Goal: Task Accomplishment & Management: Manage account settings

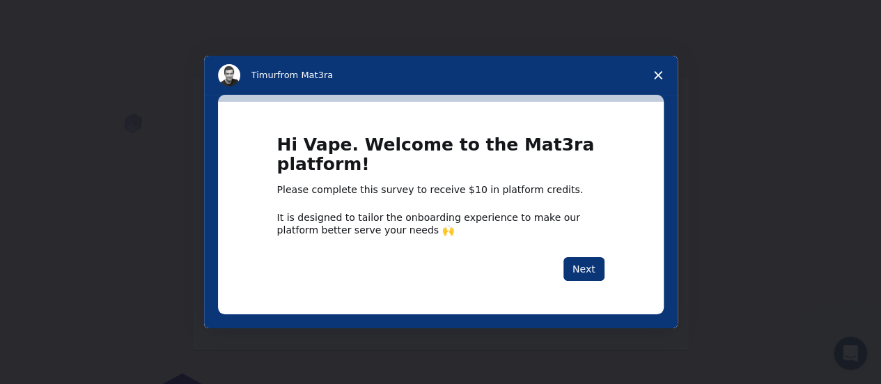
click at [653, 68] on span "Close survey" at bounding box center [658, 75] width 39 height 39
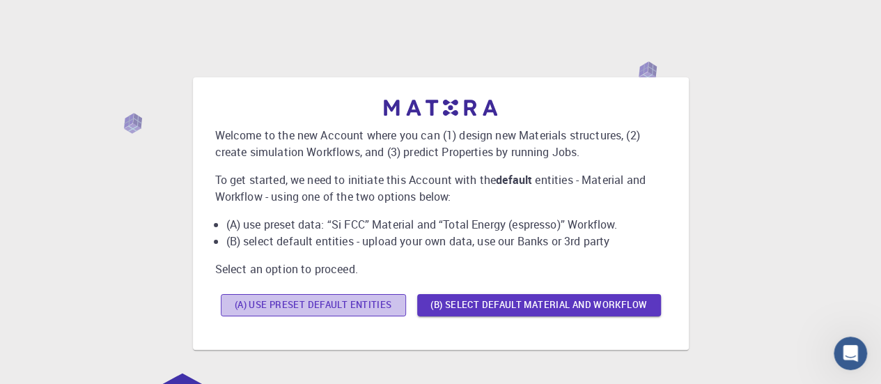
click at [341, 300] on button "(A) Use preset default entities" at bounding box center [313, 305] width 185 height 22
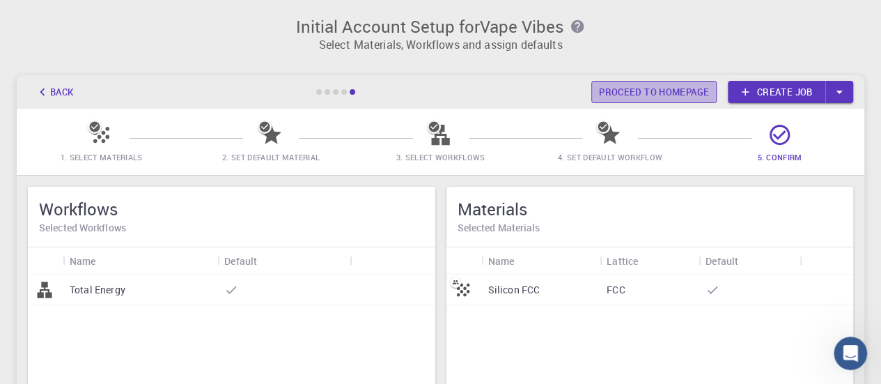
click at [604, 98] on link "Proceed to homepage" at bounding box center [653, 92] width 125 height 22
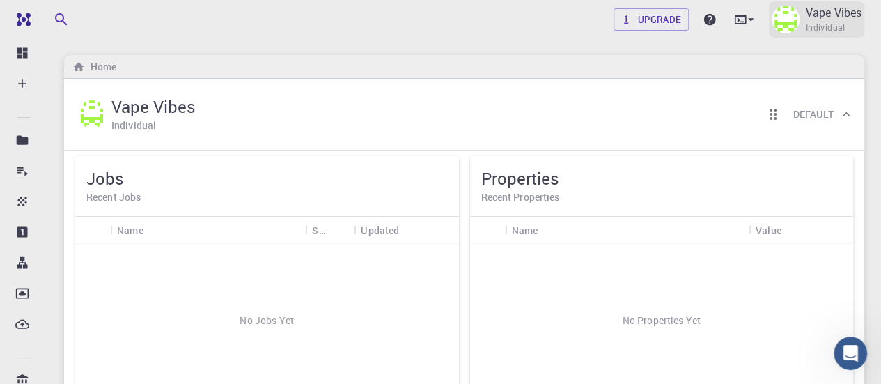
click at [825, 17] on p "Vape Vibes" at bounding box center [833, 12] width 56 height 17
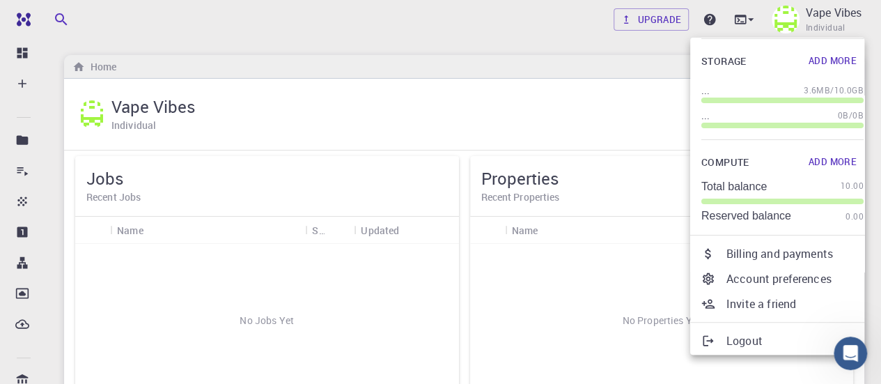
scroll to position [123, 0]
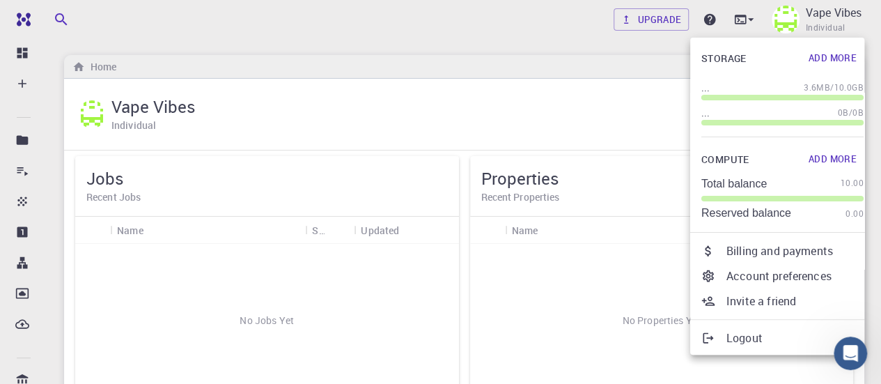
click at [175, 127] on div at bounding box center [440, 192] width 881 height 384
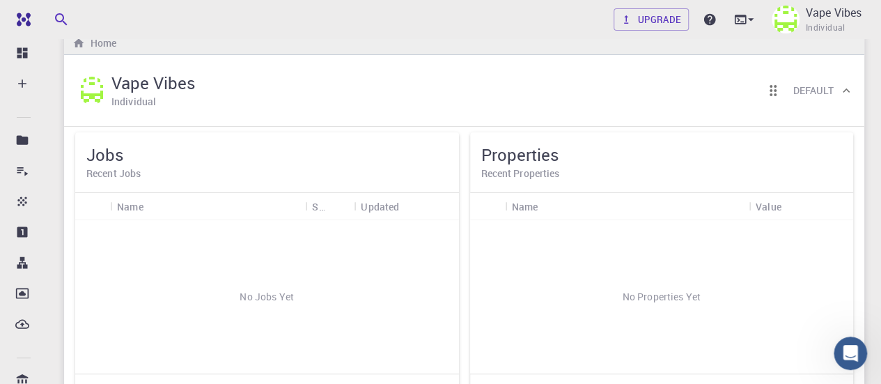
scroll to position [18, 0]
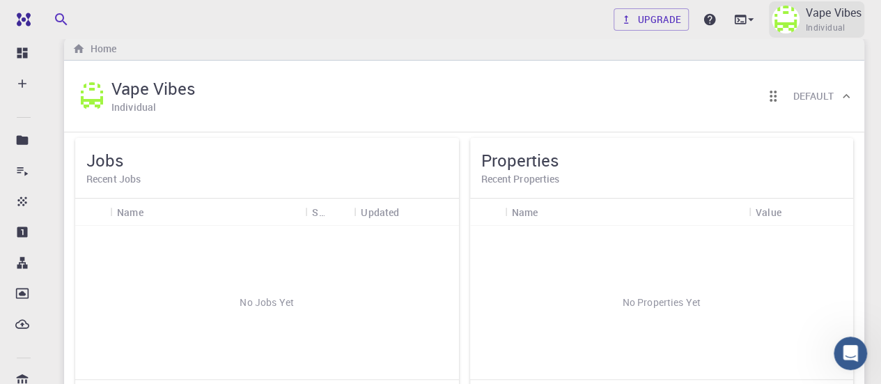
click at [820, 29] on span "Individual" at bounding box center [825, 28] width 40 height 14
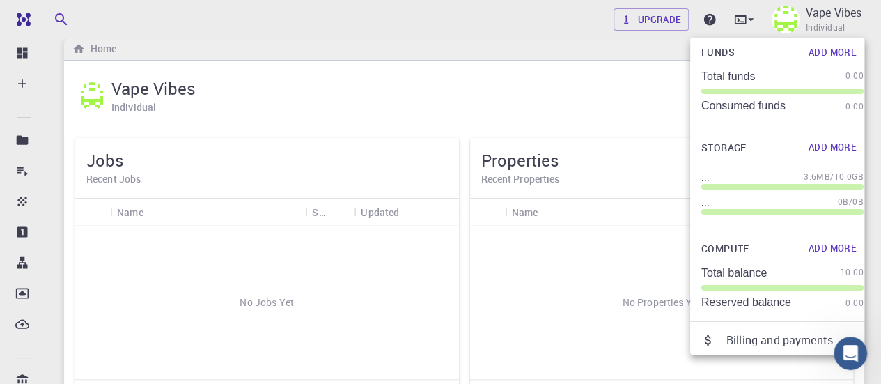
scroll to position [0, 0]
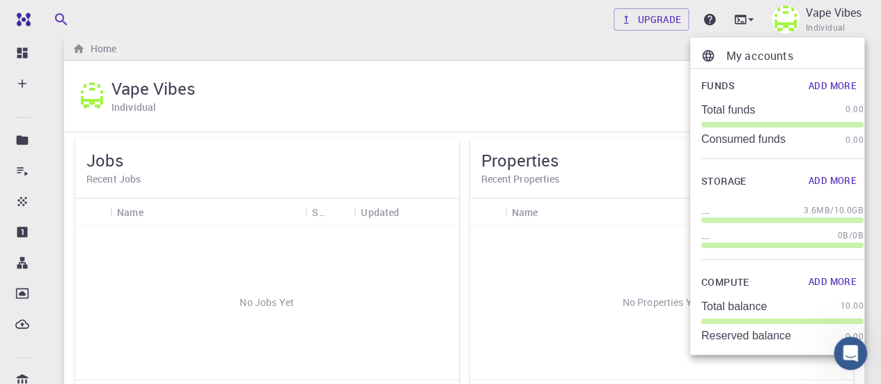
click at [739, 61] on p "My accounts" at bounding box center [794, 55] width 137 height 17
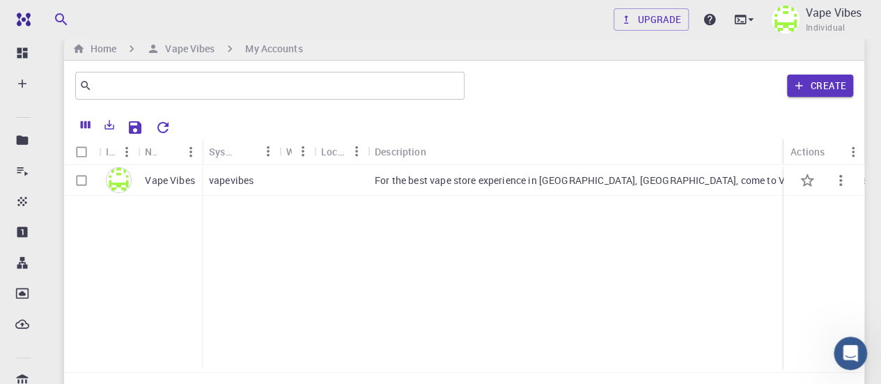
click at [163, 171] on div "Vape Vibes" at bounding box center [170, 180] width 64 height 31
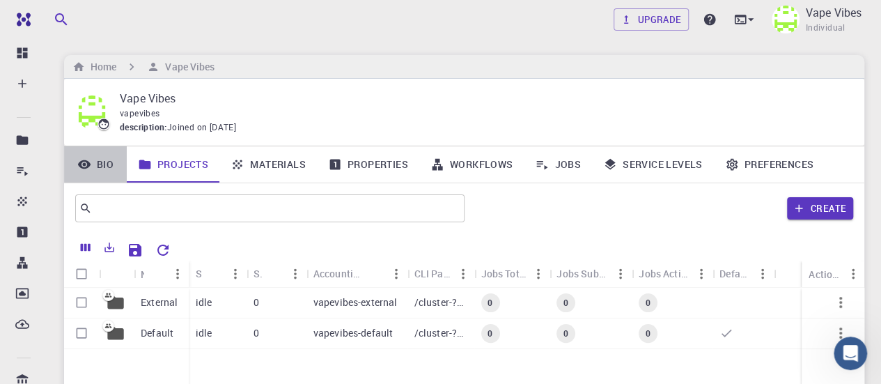
click at [95, 162] on link "Bio" at bounding box center [95, 164] width 63 height 36
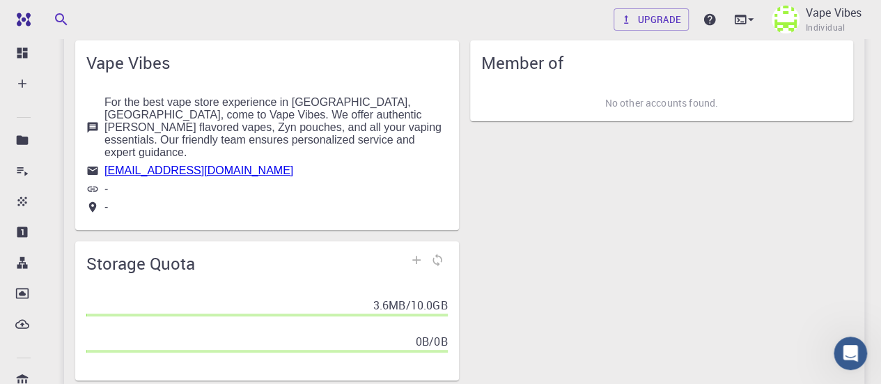
scroll to position [22, 0]
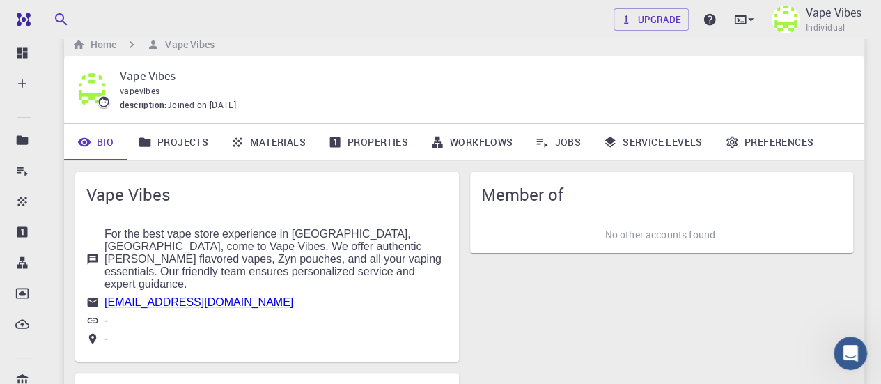
click at [726, 146] on icon at bounding box center [731, 142] width 11 height 12
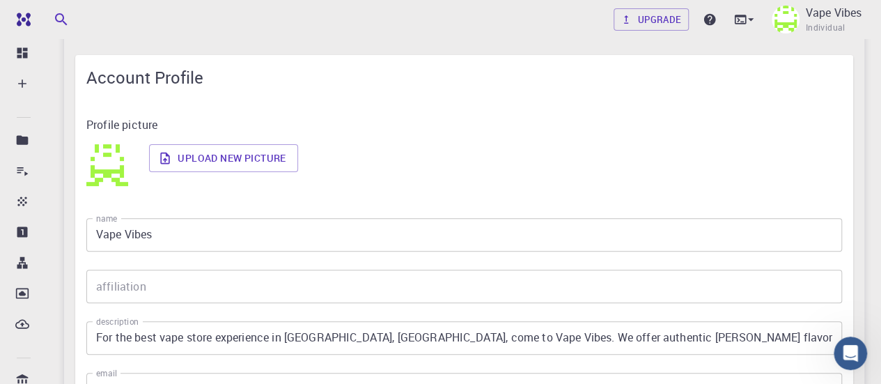
scroll to position [155, 0]
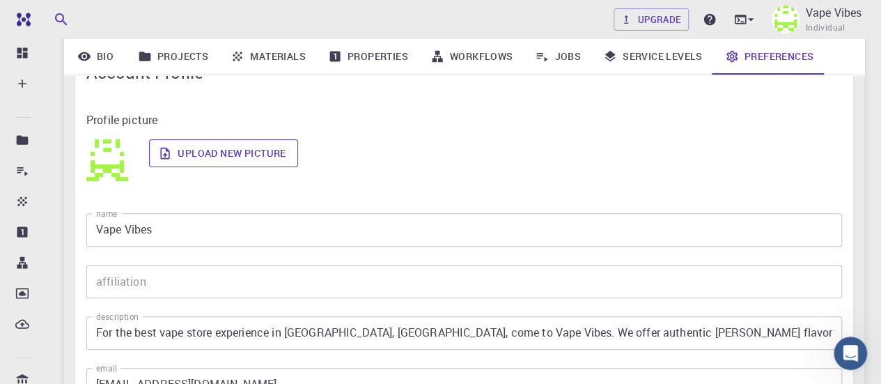
click at [231, 147] on label "Upload new picture" at bounding box center [223, 153] width 148 height 28
click at [0, 0] on input "Upload new picture" at bounding box center [0, 0] width 0 height 0
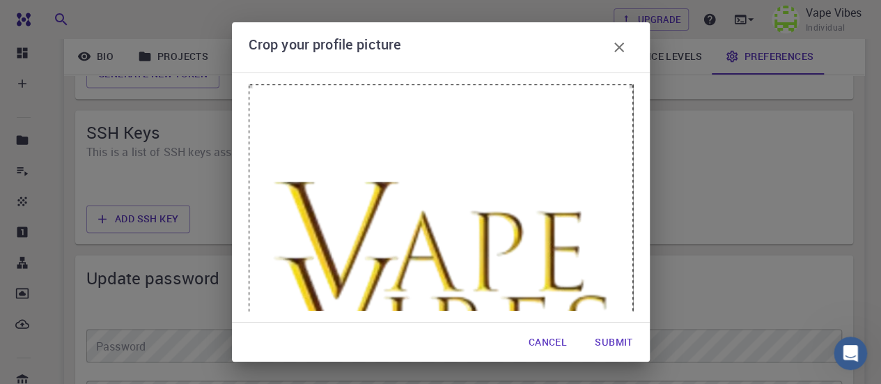
scroll to position [13, 0]
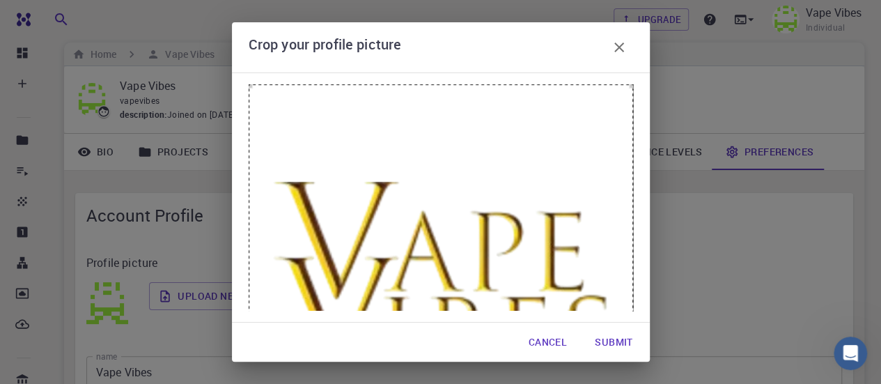
click at [623, 343] on button "Submit" at bounding box center [614, 342] width 60 height 28
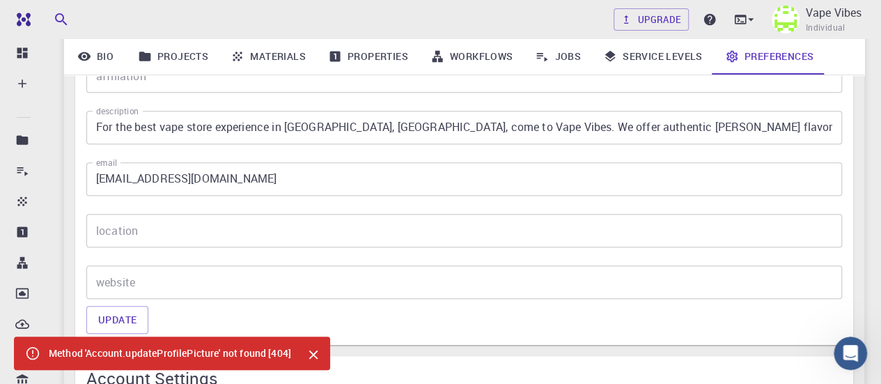
scroll to position [382, 0]
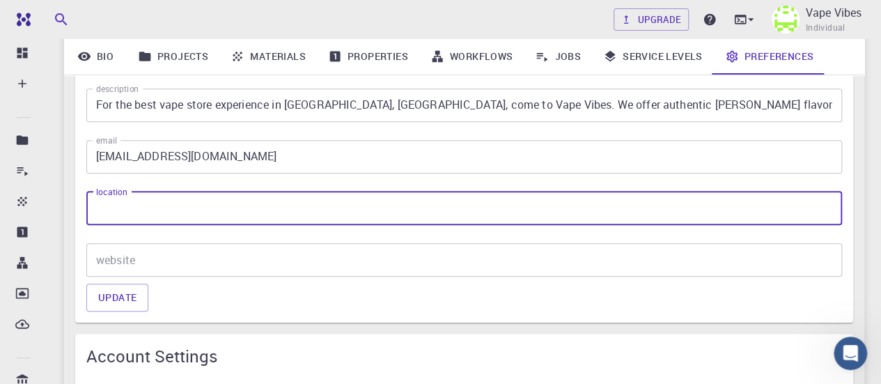
click at [213, 203] on input "location" at bounding box center [464, 208] width 756 height 33
paste input "[STREET_ADDRESS]"
type input "[STREET_ADDRESS]"
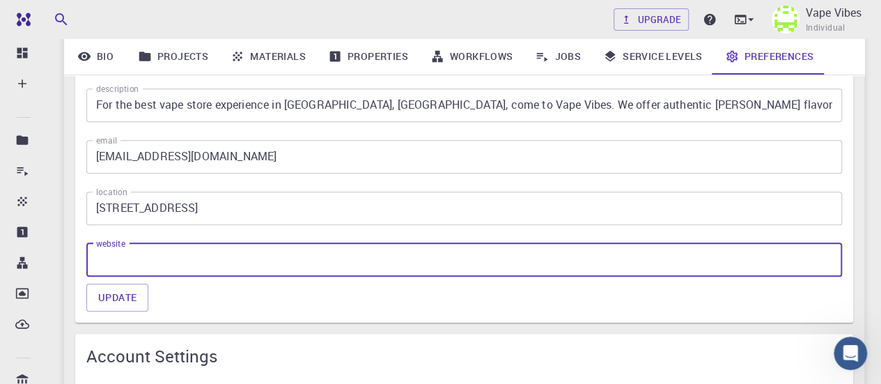
click at [263, 270] on input "website" at bounding box center [464, 259] width 756 height 33
paste input "[URL][DOMAIN_NAME]"
type input "[URL][DOMAIN_NAME]"
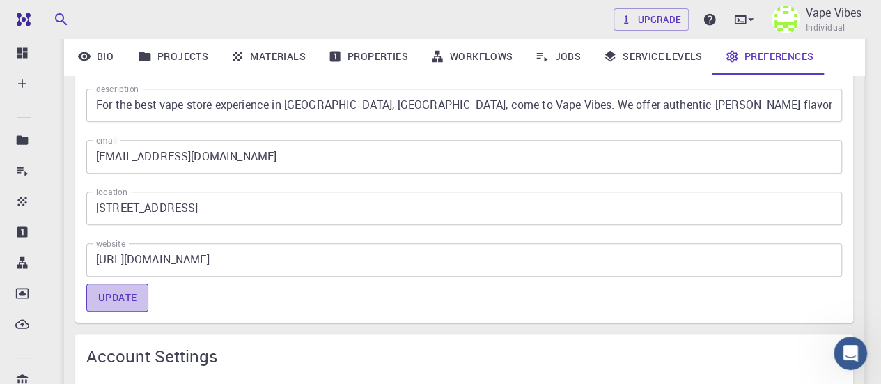
click at [120, 299] on button "Update" at bounding box center [117, 297] width 62 height 28
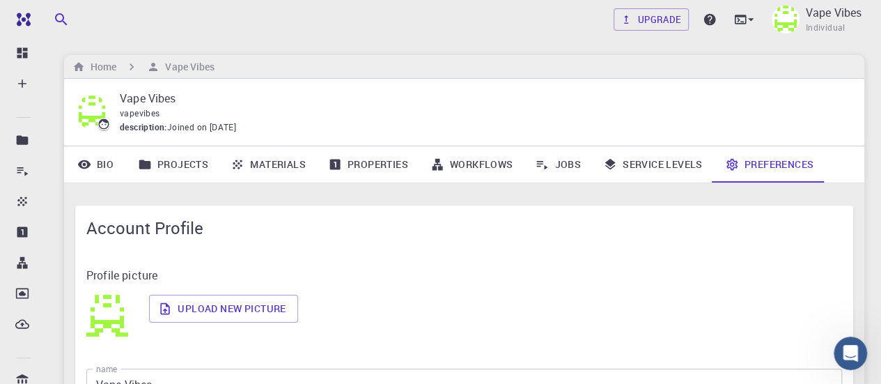
scroll to position [63, 0]
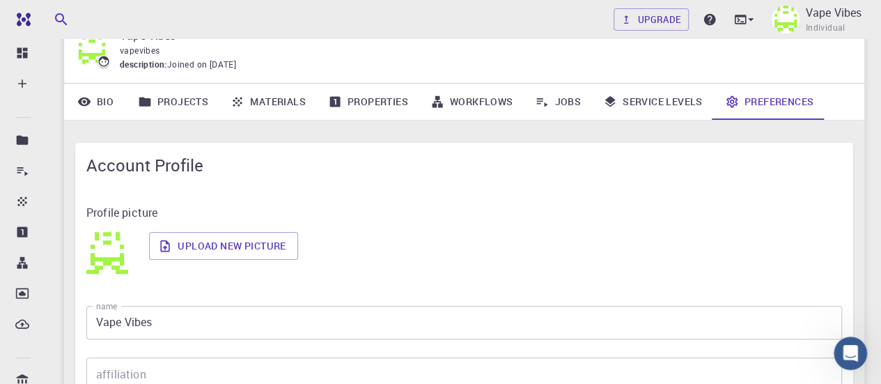
click at [110, 100] on link "Bio" at bounding box center [95, 102] width 63 height 36
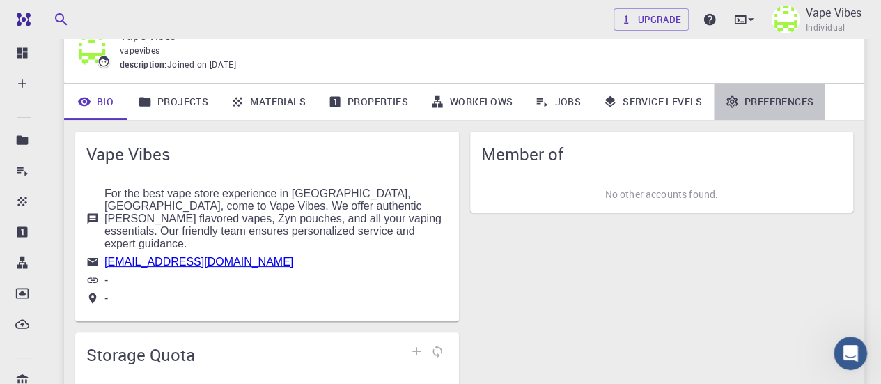
click at [747, 100] on link "Preferences" at bounding box center [769, 102] width 111 height 36
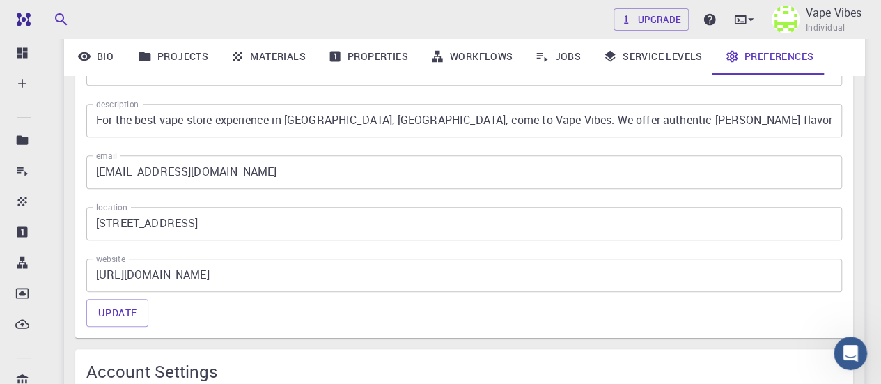
scroll to position [404, 0]
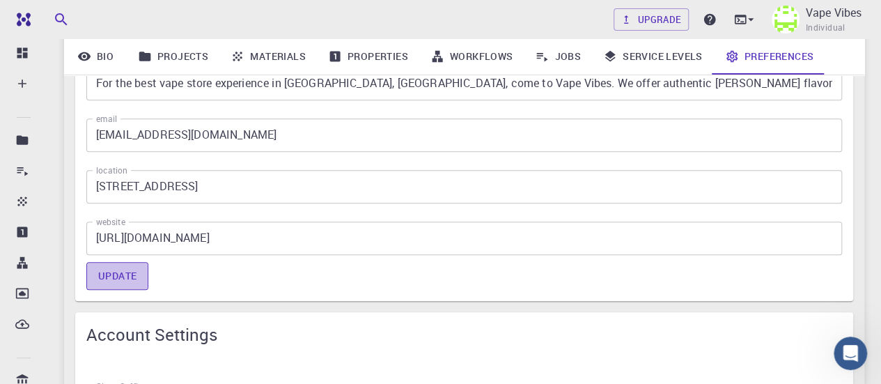
click at [102, 270] on button "Update" at bounding box center [117, 276] width 62 height 28
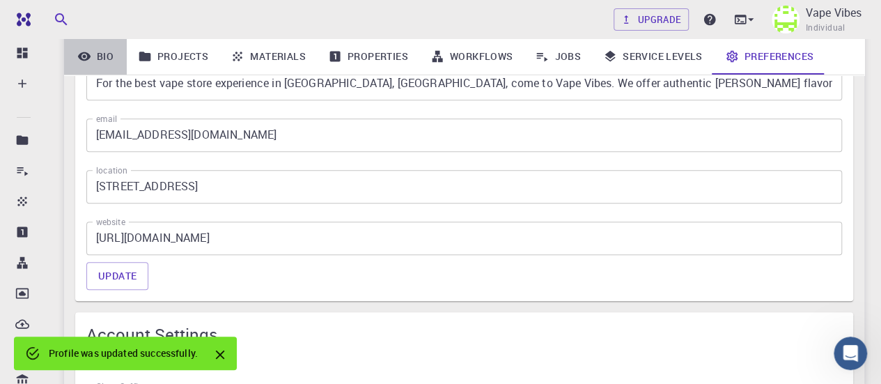
click at [118, 63] on link "Bio" at bounding box center [95, 56] width 63 height 36
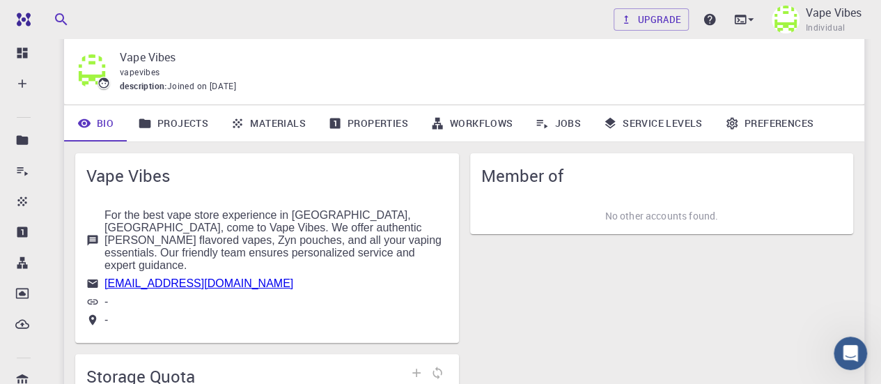
scroll to position [22, 0]
